Goal: Information Seeking & Learning: Learn about a topic

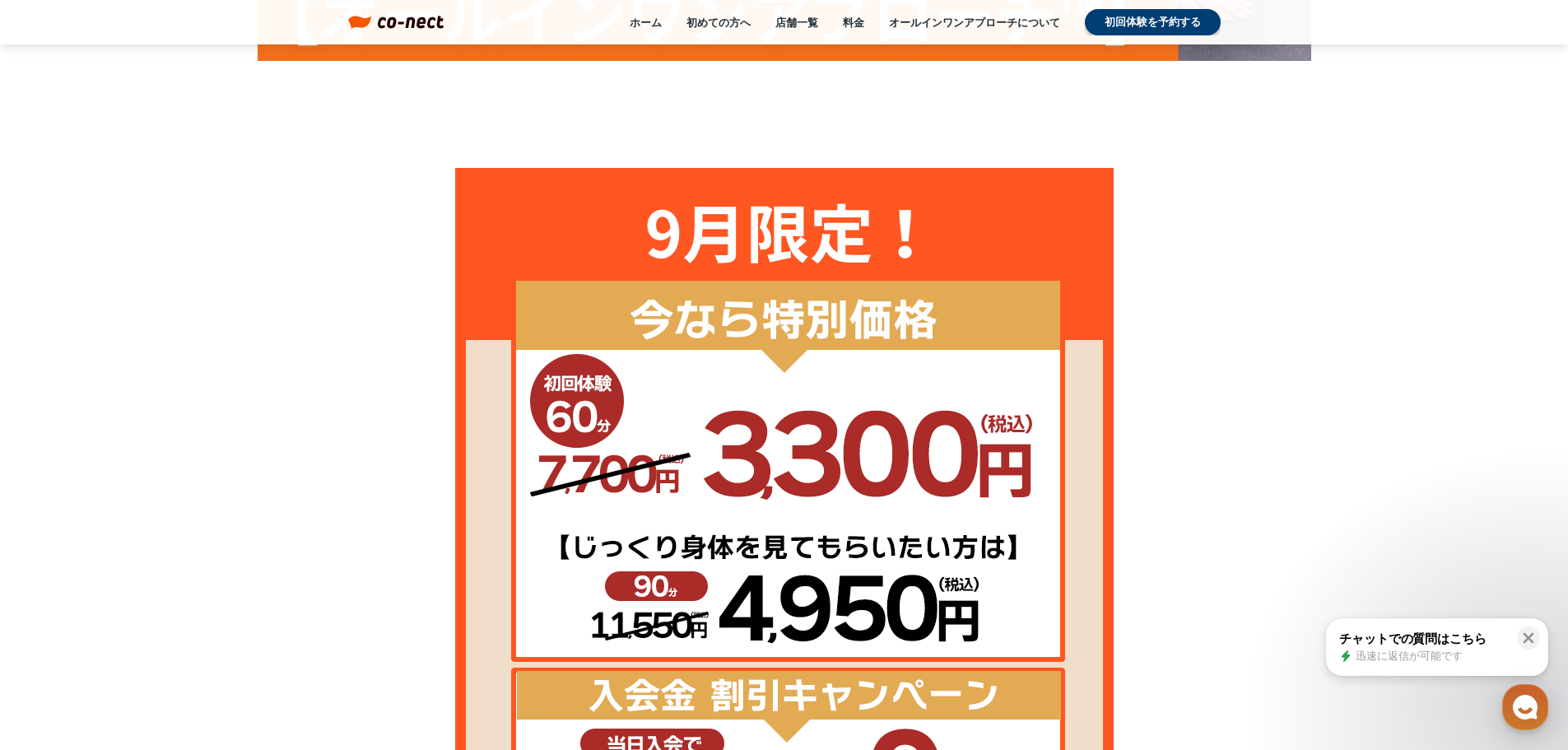
scroll to position [823, 0]
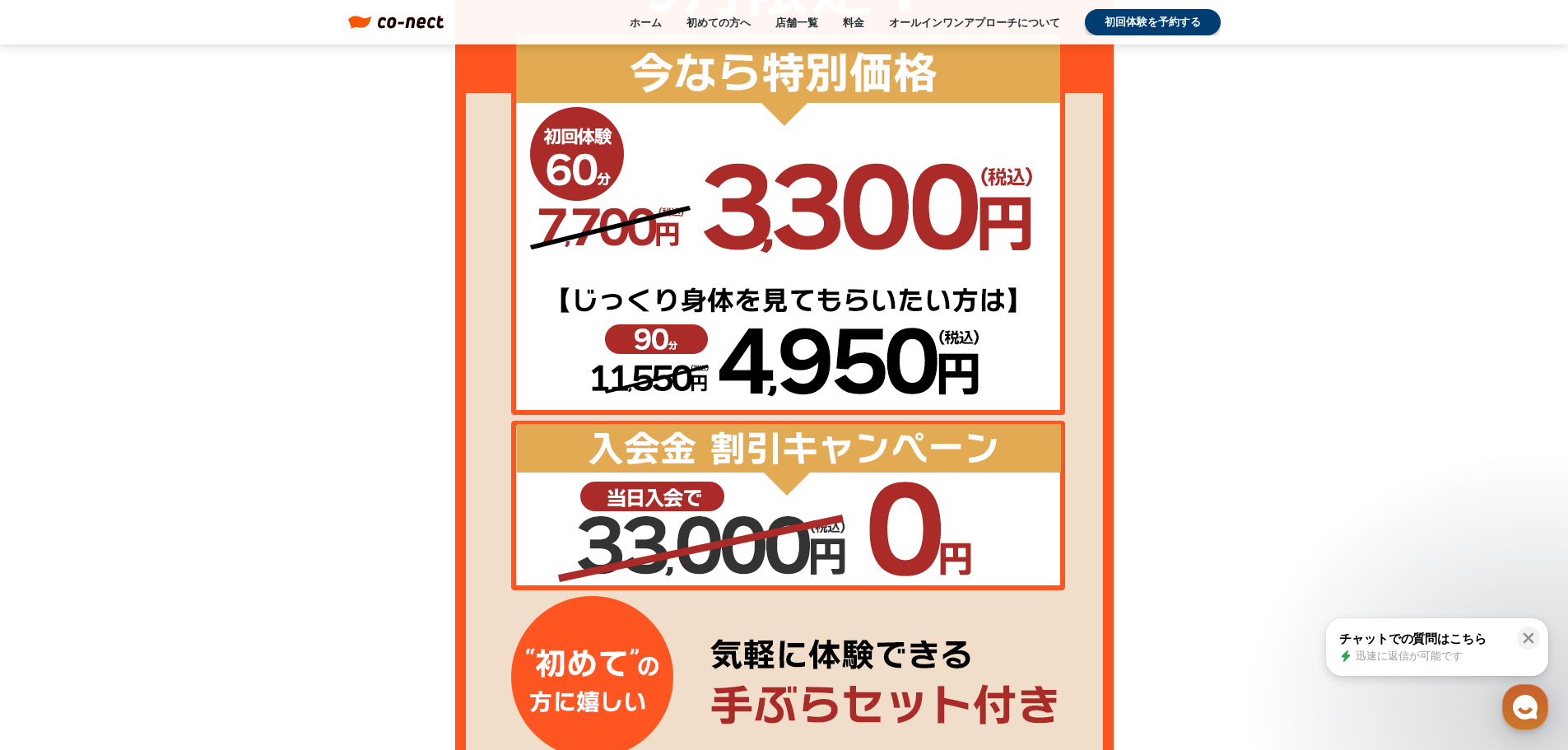
click at [858, 11] on div "ホーム 初めての方へ 店舗一覧 料金 オールインワンアプローチについて 初回体験を予約する" at bounding box center [831, 22] width 777 height 26
click at [853, 17] on link "料金" at bounding box center [853, 22] width 21 height 15
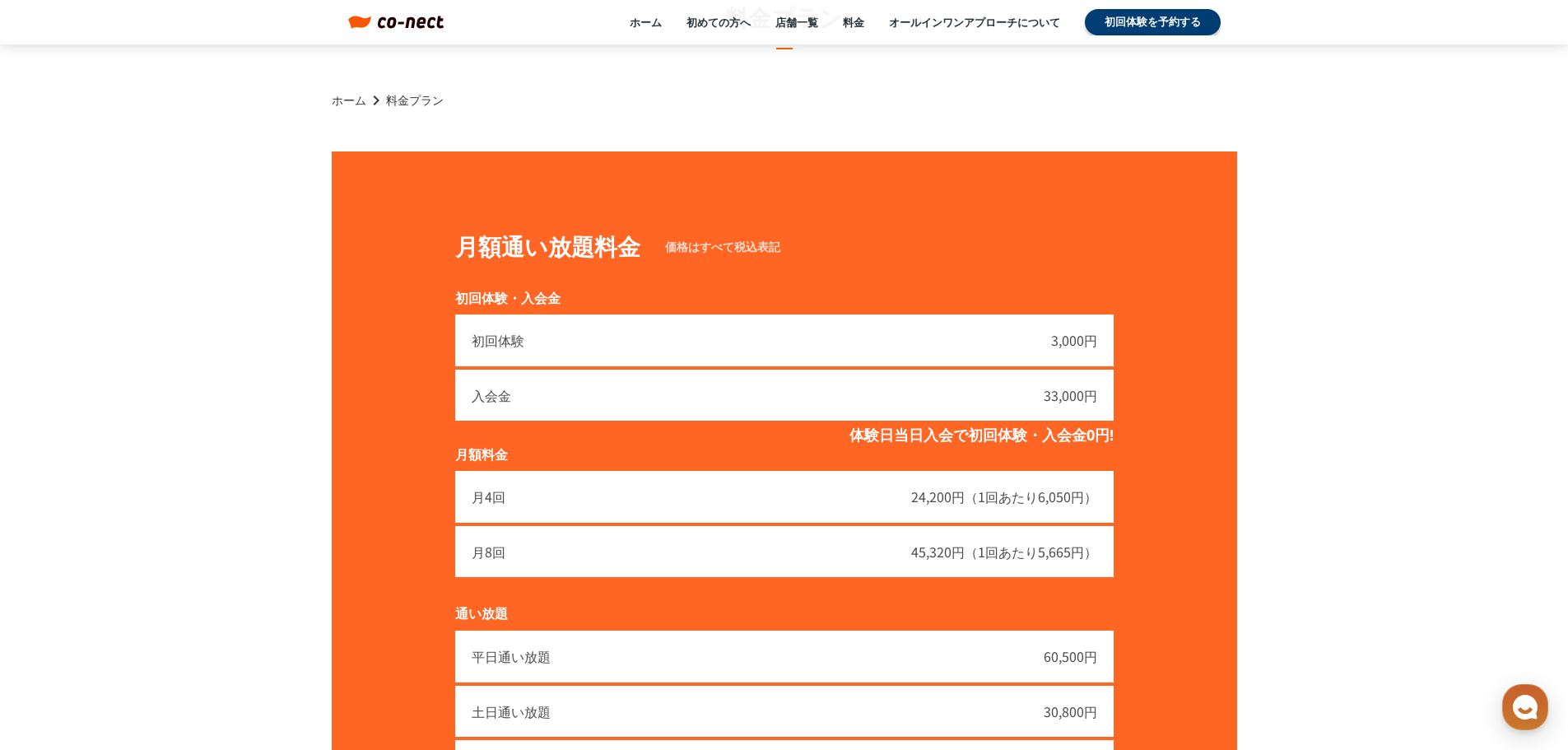
scroll to position [82, 0]
